Goal: Task Accomplishment & Management: Use online tool/utility

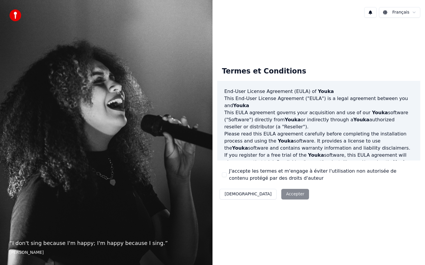
click at [262, 191] on div "Décliner Accepter" at bounding box center [264, 194] width 94 height 15
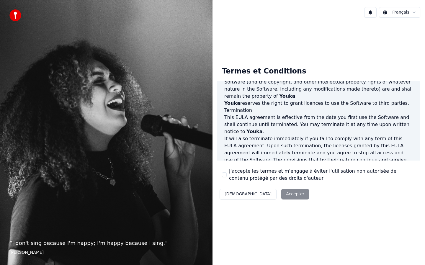
scroll to position [352, 0]
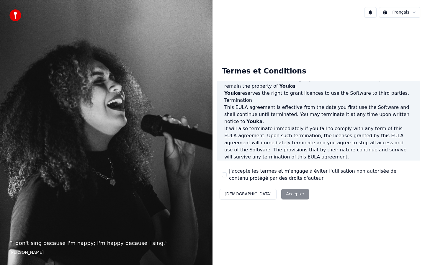
click at [225, 174] on button "J'accepte les termes et m'engage à éviter l'utilisation non autorisée de conten…" at bounding box center [224, 174] width 5 height 5
click at [281, 194] on button "Accepter" at bounding box center [295, 194] width 28 height 11
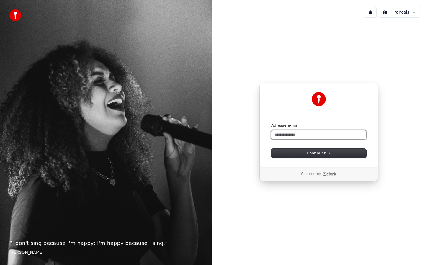
click at [303, 135] on input "Adresse e-mail" at bounding box center [318, 134] width 95 height 9
click at [271, 123] on button "submit" at bounding box center [271, 123] width 0 height 0
type input "**********"
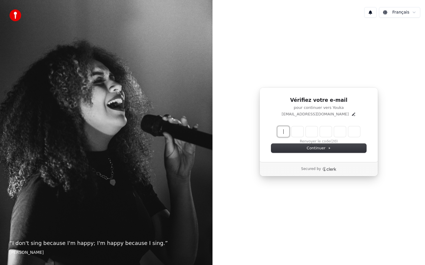
click at [283, 132] on input "Enter verification code" at bounding box center [324, 131] width 94 height 11
type input "******"
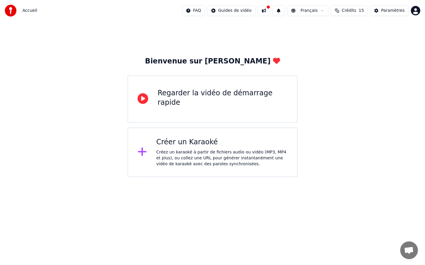
click at [142, 152] on icon at bounding box center [142, 152] width 9 height 9
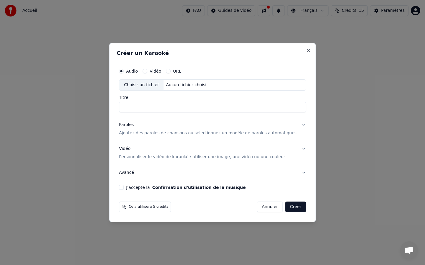
click at [147, 71] on button "Vidéo" at bounding box center [145, 71] width 5 height 5
click at [124, 189] on button "J'accepte la Confirmation d'utilisation de la musique" at bounding box center [121, 187] width 5 height 5
click at [186, 84] on div "Aucun fichier choisi" at bounding box center [186, 85] width 45 height 6
click at [171, 71] on button "URL" at bounding box center [168, 71] width 5 height 5
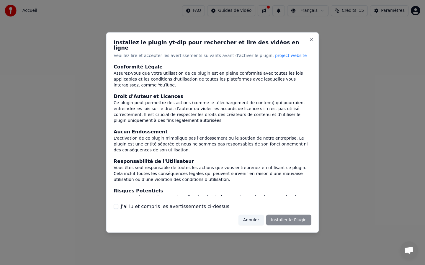
click at [115, 204] on button "J'ai lu et compris les avertissements ci-dessus" at bounding box center [116, 206] width 5 height 5
click at [285, 215] on button "Installer le Plugin" at bounding box center [288, 220] width 45 height 11
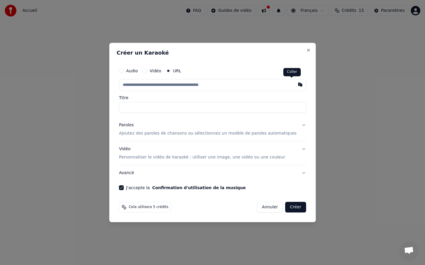
click at [294, 84] on button "button" at bounding box center [300, 84] width 12 height 11
type input "**********"
type input "********"
click at [288, 207] on button "Créer" at bounding box center [295, 207] width 21 height 11
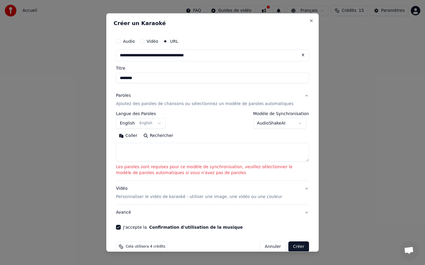
click at [167, 102] on p "Ajoutez des paroles de chansons ou sélectionnez un modèle de paroles automatiqu…" at bounding box center [205, 104] width 178 height 6
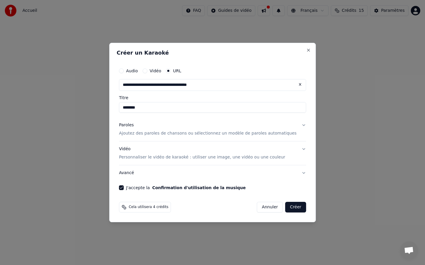
click at [289, 207] on button "Créer" at bounding box center [295, 207] width 21 height 11
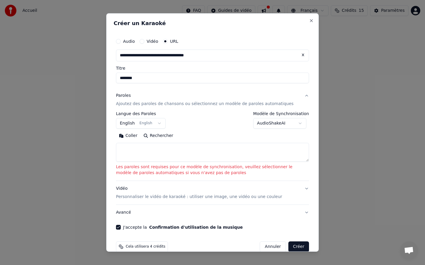
click at [157, 122] on button "English English" at bounding box center [141, 123] width 50 height 11
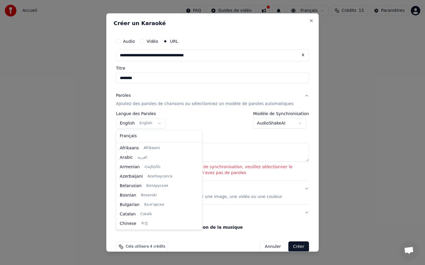
scroll to position [47, 0]
click at [155, 123] on body "**********" at bounding box center [212, 88] width 425 height 177
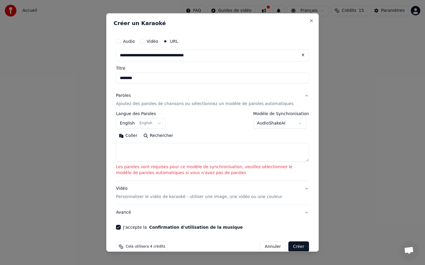
click at [155, 123] on button "English English" at bounding box center [141, 123] width 50 height 11
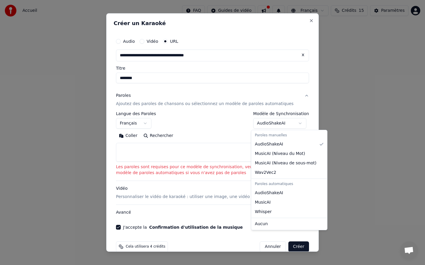
click at [298, 125] on body "**********" at bounding box center [212, 88] width 425 height 177
click at [298, 125] on div at bounding box center [212, 132] width 425 height 265
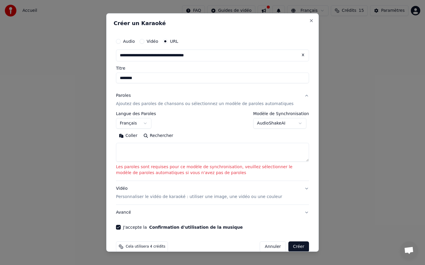
click at [296, 244] on button "Créer" at bounding box center [298, 246] width 21 height 11
select select "**"
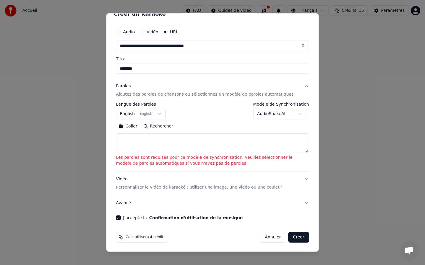
scroll to position [0, 0]
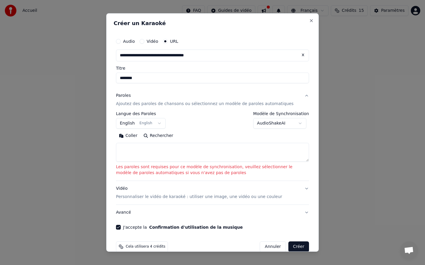
click at [169, 101] on p "Ajoutez des paroles de chansons ou sélectionnez un modèle de paroles automatiqu…" at bounding box center [205, 104] width 178 height 6
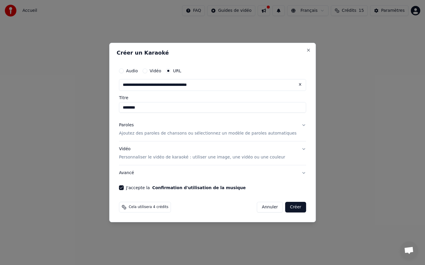
click at [291, 205] on button "Créer" at bounding box center [295, 207] width 21 height 11
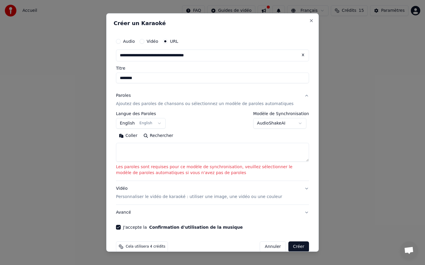
click at [254, 152] on textarea at bounding box center [212, 152] width 193 height 19
click at [129, 134] on button "Coller" at bounding box center [128, 135] width 25 height 9
type textarea "**********"
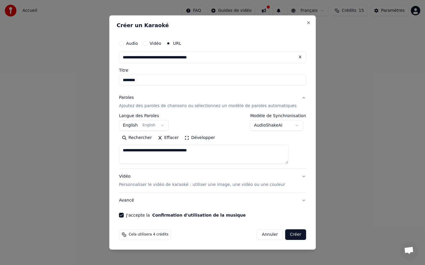
click at [169, 124] on button "English English" at bounding box center [144, 125] width 50 height 11
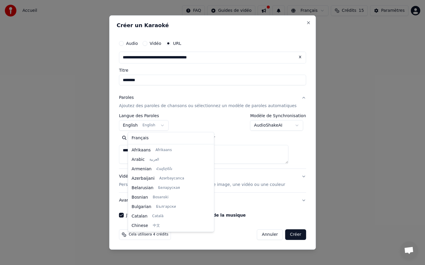
scroll to position [47, 0]
select select "**"
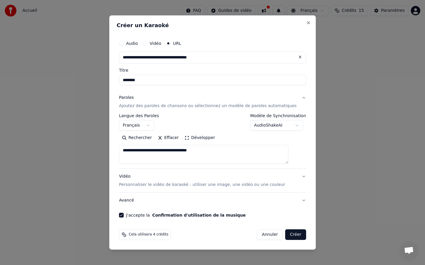
click at [288, 236] on button "Créer" at bounding box center [295, 234] width 21 height 11
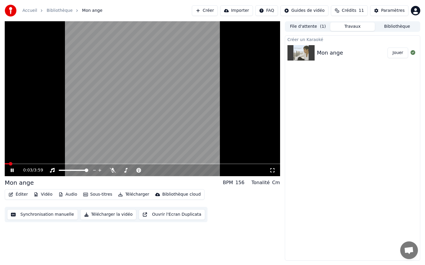
click at [12, 170] on icon at bounding box center [12, 171] width 3 height 4
click at [12, 170] on icon at bounding box center [12, 170] width 4 height 4
click at [80, 170] on span at bounding box center [74, 170] width 30 height 1
click at [78, 170] on span at bounding box center [80, 171] width 4 height 4
click at [71, 170] on span at bounding box center [68, 170] width 19 height 1
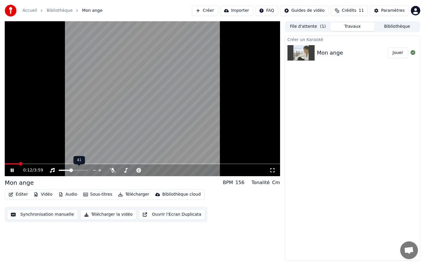
click at [80, 170] on span at bounding box center [74, 170] width 30 height 1
click at [88, 170] on span at bounding box center [87, 171] width 4 height 4
click at [111, 168] on icon at bounding box center [113, 170] width 6 height 5
click at [111, 169] on icon at bounding box center [113, 170] width 6 height 5
click at [112, 170] on icon at bounding box center [113, 170] width 6 height 5
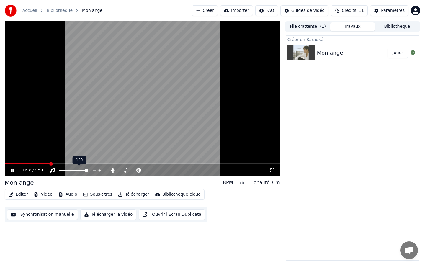
click at [94, 169] on icon at bounding box center [95, 170] width 6 height 6
click at [111, 169] on icon at bounding box center [113, 170] width 6 height 5
click at [91, 192] on button "Sous-titres" at bounding box center [98, 194] width 34 height 8
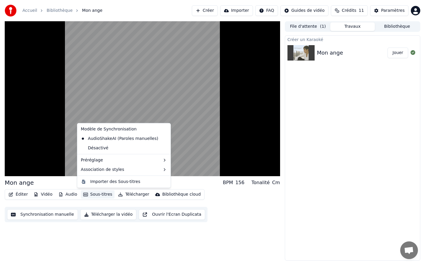
click at [92, 195] on button "Sous-titres" at bounding box center [98, 194] width 34 height 8
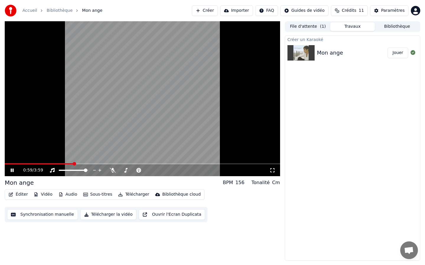
click at [85, 163] on span at bounding box center [142, 163] width 275 height 1
click at [94, 163] on span at bounding box center [142, 163] width 275 height 1
click at [151, 164] on span at bounding box center [142, 163] width 275 height 1
click at [206, 162] on video at bounding box center [142, 98] width 275 height 155
click at [205, 164] on span at bounding box center [142, 163] width 275 height 1
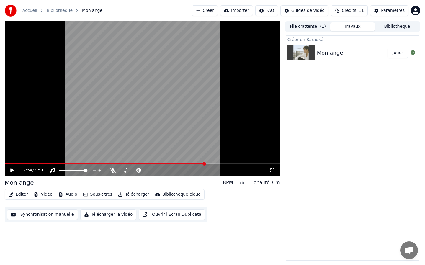
click at [231, 162] on video at bounding box center [142, 98] width 275 height 155
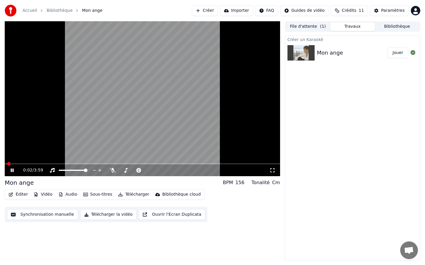
click at [7, 164] on span at bounding box center [6, 163] width 2 height 1
click at [5, 166] on span at bounding box center [7, 164] width 4 height 4
click at [11, 170] on icon at bounding box center [12, 171] width 3 height 4
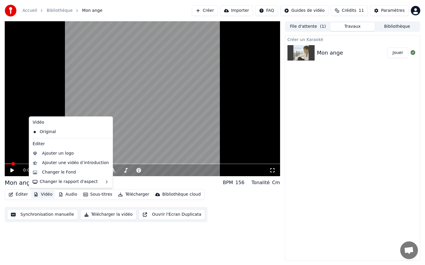
click at [42, 195] on button "Vidéo" at bounding box center [42, 194] width 23 height 8
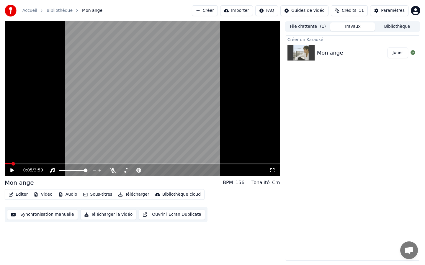
click at [124, 192] on button "Télécharger" at bounding box center [134, 194] width 36 height 8
click at [0, 50] on div "0:05 / 3:59 Mon ange BPM 156 Tonalité Cm Éditer Vidéo Audio Sous-titres Télécha…" at bounding box center [212, 140] width 425 height 239
click at [238, 12] on button "Importer" at bounding box center [236, 10] width 33 height 11
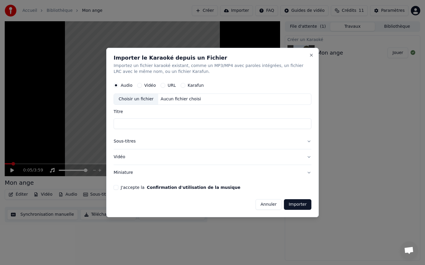
click at [162, 86] on button "URL" at bounding box center [163, 85] width 5 height 5
click at [139, 100] on input "text" at bounding box center [213, 99] width 198 height 12
click at [305, 99] on button "button" at bounding box center [306, 98] width 12 height 11
type input "**********"
type input "********"
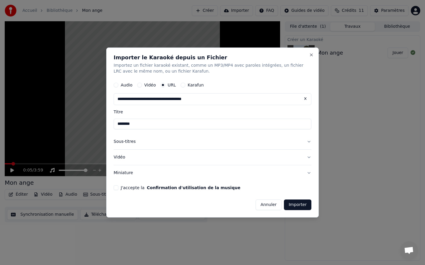
click at [128, 142] on button "Sous-titres" at bounding box center [213, 141] width 198 height 15
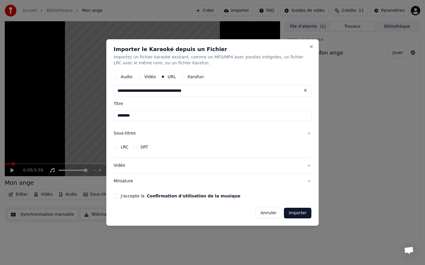
click at [126, 133] on button "Sous-titres" at bounding box center [213, 133] width 198 height 15
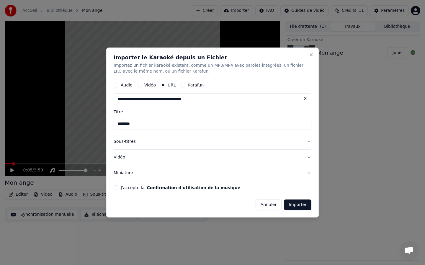
click at [115, 189] on button "J'accepte la Confirmation d'utilisation de la musique" at bounding box center [116, 187] width 5 height 5
click at [293, 204] on button "Importer" at bounding box center [297, 205] width 27 height 11
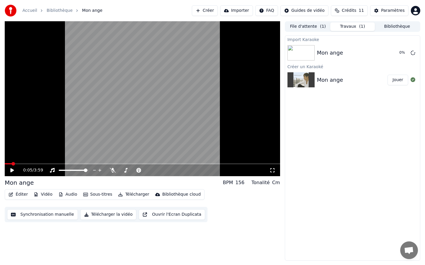
click at [400, 78] on button "Jouer" at bounding box center [398, 80] width 21 height 11
click at [26, 163] on span at bounding box center [142, 163] width 275 height 1
click at [66, 164] on span at bounding box center [142, 163] width 275 height 1
click at [101, 164] on div "0:58 / 3:59" at bounding box center [142, 170] width 275 height 12
click at [131, 163] on span at bounding box center [142, 163] width 275 height 1
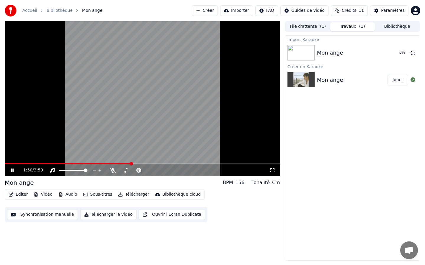
click at [170, 164] on span at bounding box center [142, 163] width 275 height 1
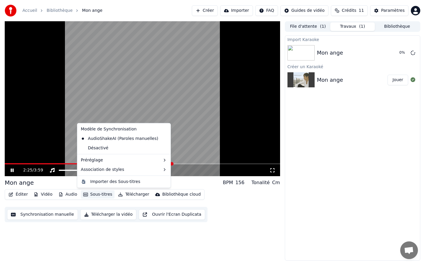
click at [93, 194] on button "Sous-titres" at bounding box center [98, 194] width 34 height 8
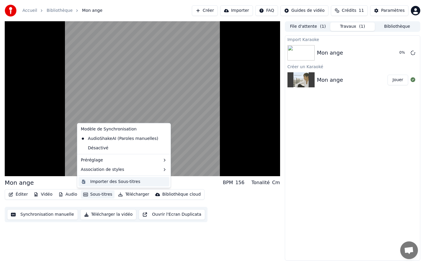
click at [99, 183] on div "Importer des Sous-titres" at bounding box center [115, 182] width 50 height 6
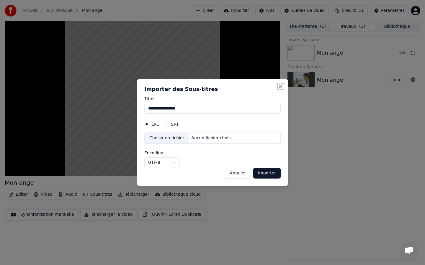
click at [282, 86] on button "Close" at bounding box center [280, 86] width 5 height 5
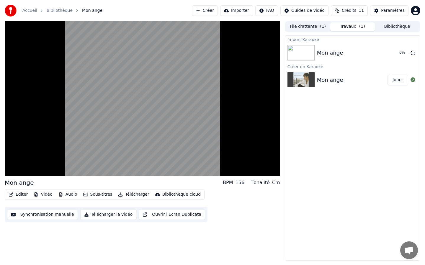
click at [107, 213] on button "Télécharger la vidéo" at bounding box center [108, 214] width 56 height 11
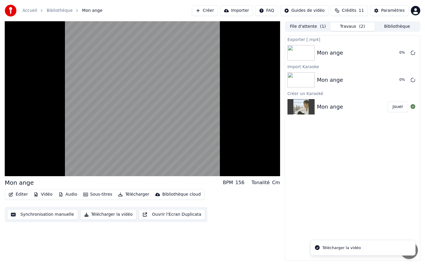
click at [107, 213] on button "Télécharger la vidéo" at bounding box center [108, 214] width 56 height 11
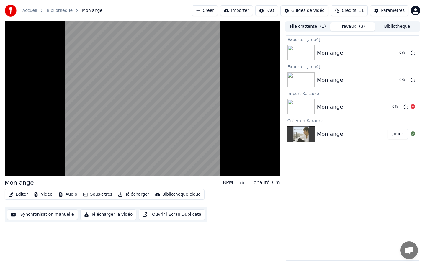
click at [327, 109] on div "Mon ange" at bounding box center [330, 107] width 26 height 8
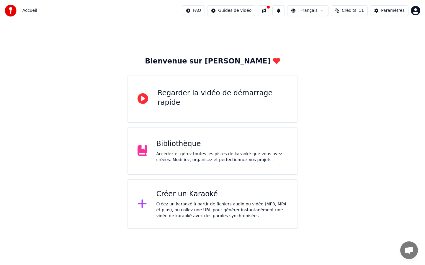
click at [165, 199] on div "Créer un Karaoké Créez un karaoké à partir de fichiers audio ou vidéo (MP3, MP4…" at bounding box center [221, 205] width 131 height 30
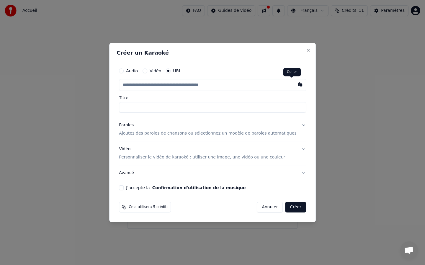
click at [294, 83] on button "button" at bounding box center [300, 84] width 12 height 11
type input "**********"
type input "********"
click at [175, 133] on p "Ajoutez des paroles de chansons ou sélectionnez un modèle de paroles automatiqu…" at bounding box center [208, 133] width 178 height 6
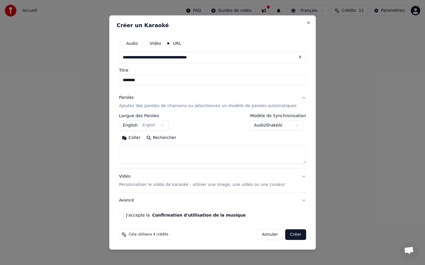
click at [143, 140] on button "Coller" at bounding box center [131, 137] width 25 height 9
type textarea "**********"
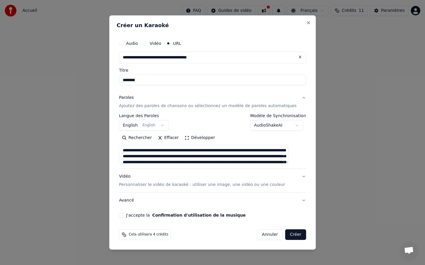
click at [168, 125] on button "English English" at bounding box center [144, 125] width 50 height 11
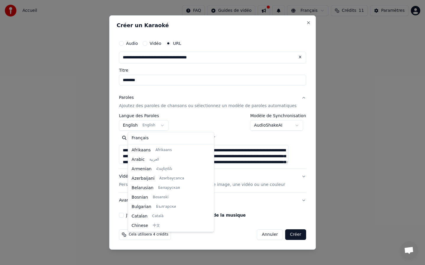
scroll to position [47, 0]
select select "**"
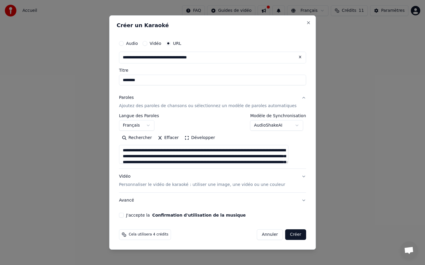
click at [124, 214] on button "J'accepte la Confirmation d'utilisation de la musique" at bounding box center [121, 215] width 5 height 5
click at [288, 234] on button "Créer" at bounding box center [295, 234] width 21 height 11
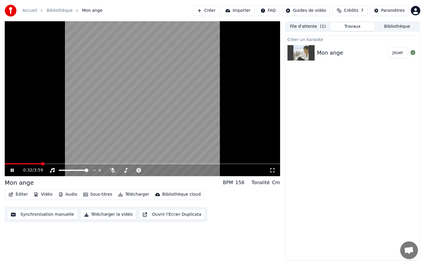
click at [41, 163] on span at bounding box center [142, 163] width 275 height 1
click at [82, 164] on span at bounding box center [142, 163] width 275 height 1
click at [132, 164] on span at bounding box center [142, 163] width 275 height 1
click at [206, 164] on span at bounding box center [142, 163] width 275 height 1
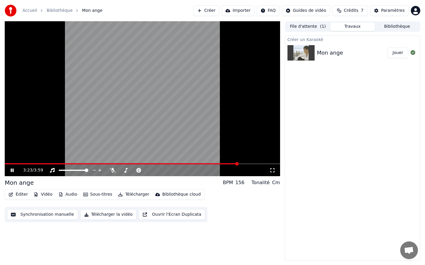
click at [238, 163] on span at bounding box center [142, 163] width 275 height 1
click at [12, 169] on icon at bounding box center [12, 171] width 3 height 4
